Goal: Find specific page/section: Find specific page/section

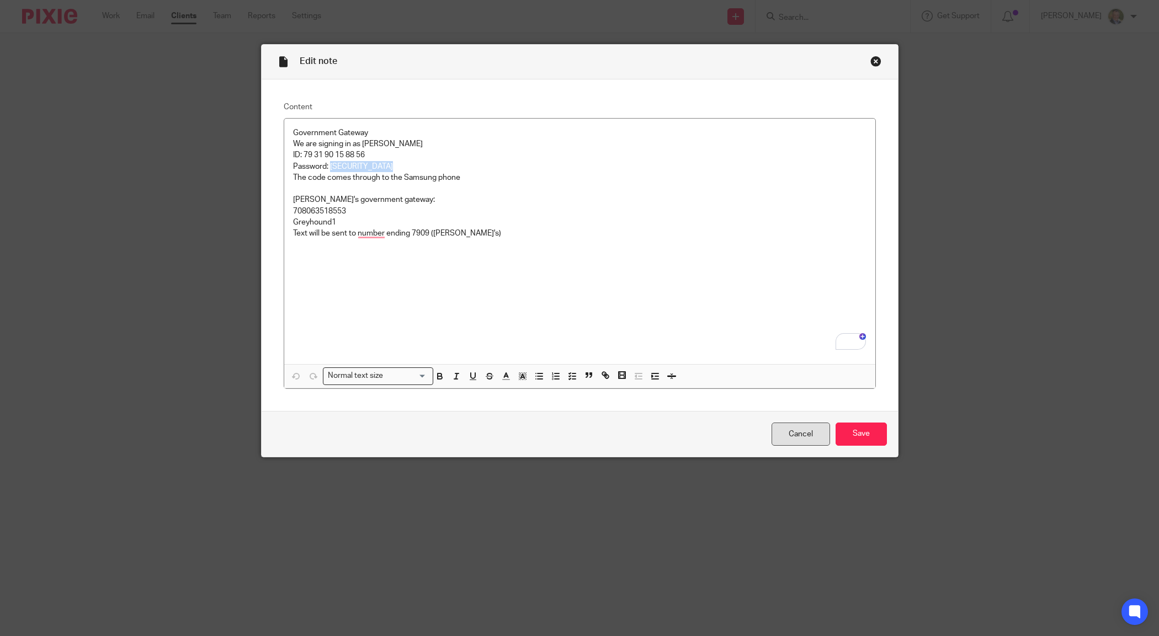
click at [799, 433] on link "Cancel" at bounding box center [801, 435] width 59 height 24
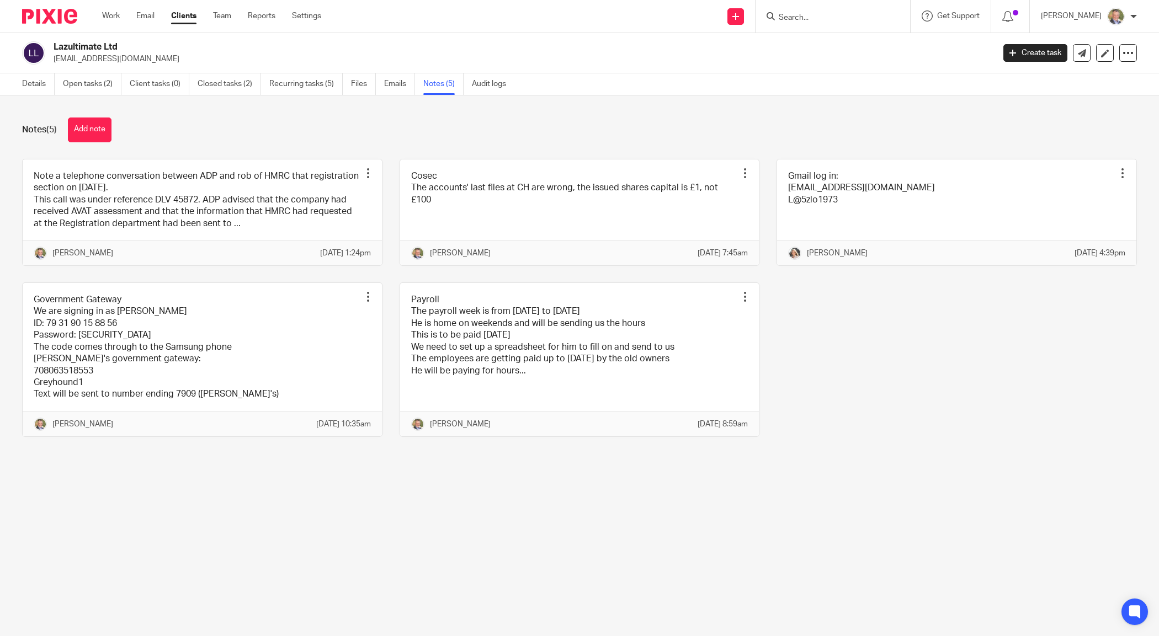
click at [824, 14] on input "Search" at bounding box center [827, 18] width 99 height 10
type input "the vintage lab"
click button "submit" at bounding box center [0, 0] width 0 height 0
click at [860, 50] on link at bounding box center [869, 47] width 187 height 25
